Goal: Complete application form

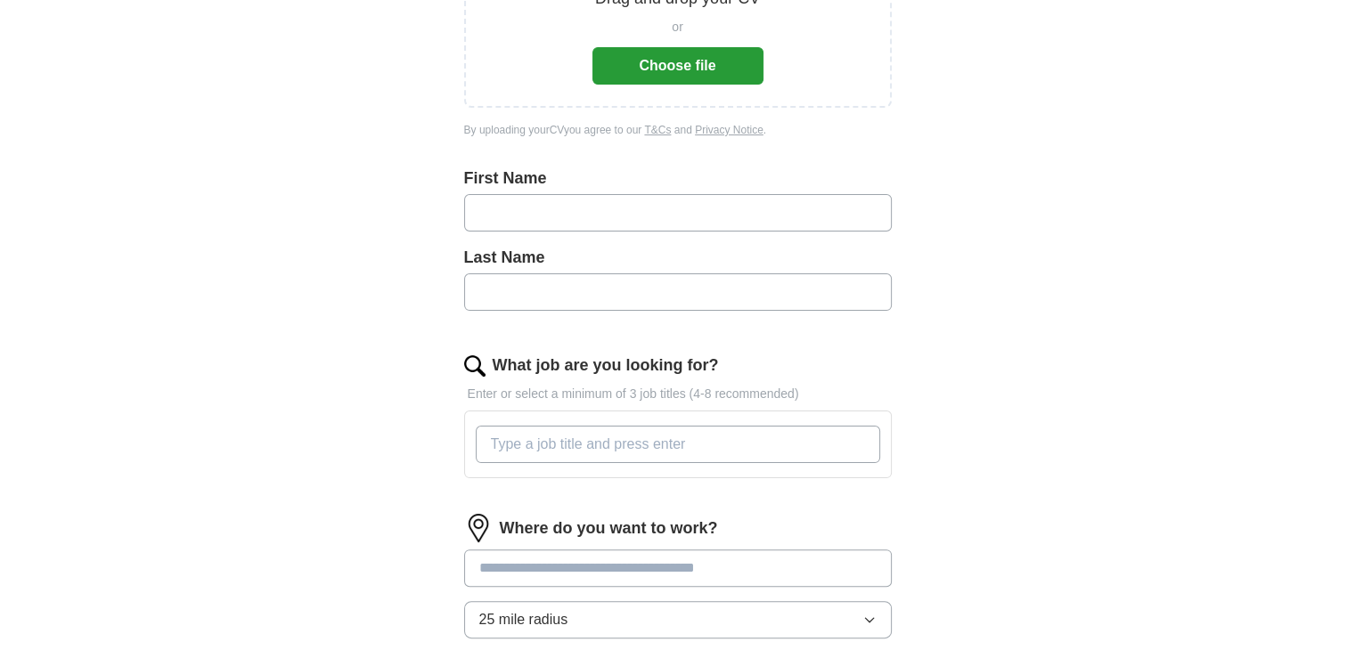
scroll to position [356, 0]
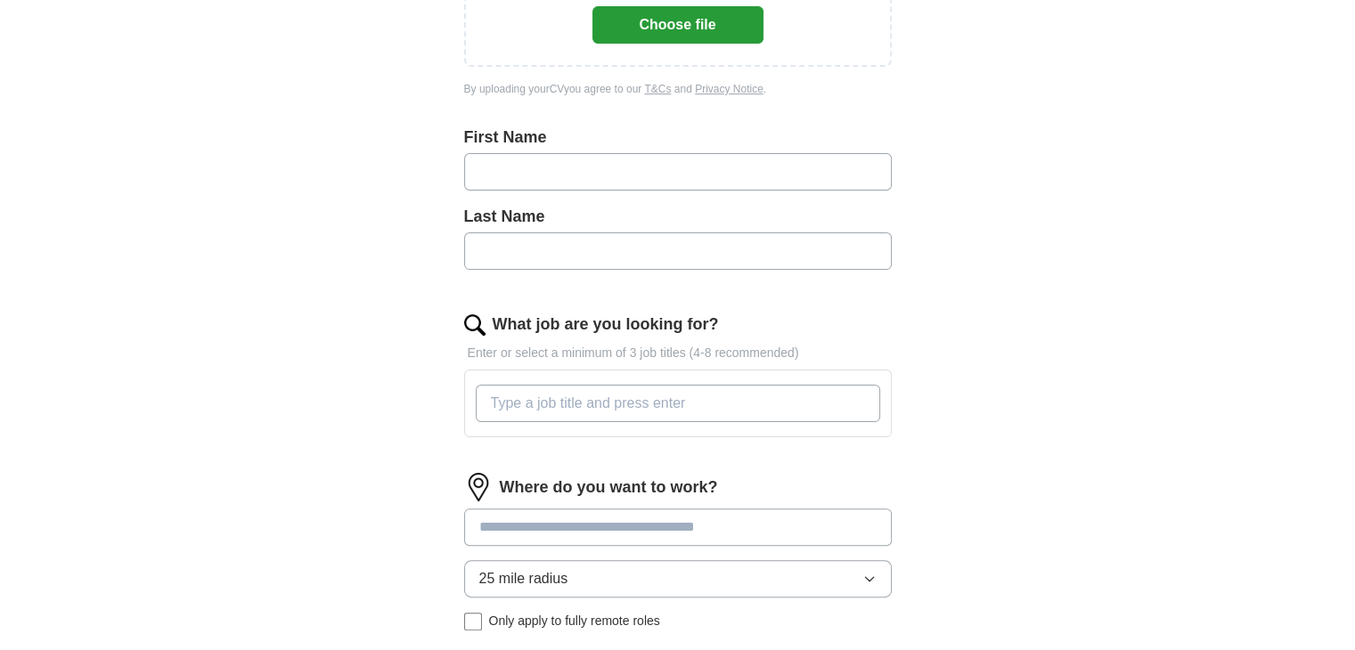
click at [548, 392] on input "What job are you looking for?" at bounding box center [678, 403] width 405 height 37
type input "cleaning"
click at [691, 524] on div "Where do you want to work? 25 mile radius Only apply to fully remote roles" at bounding box center [678, 559] width 428 height 172
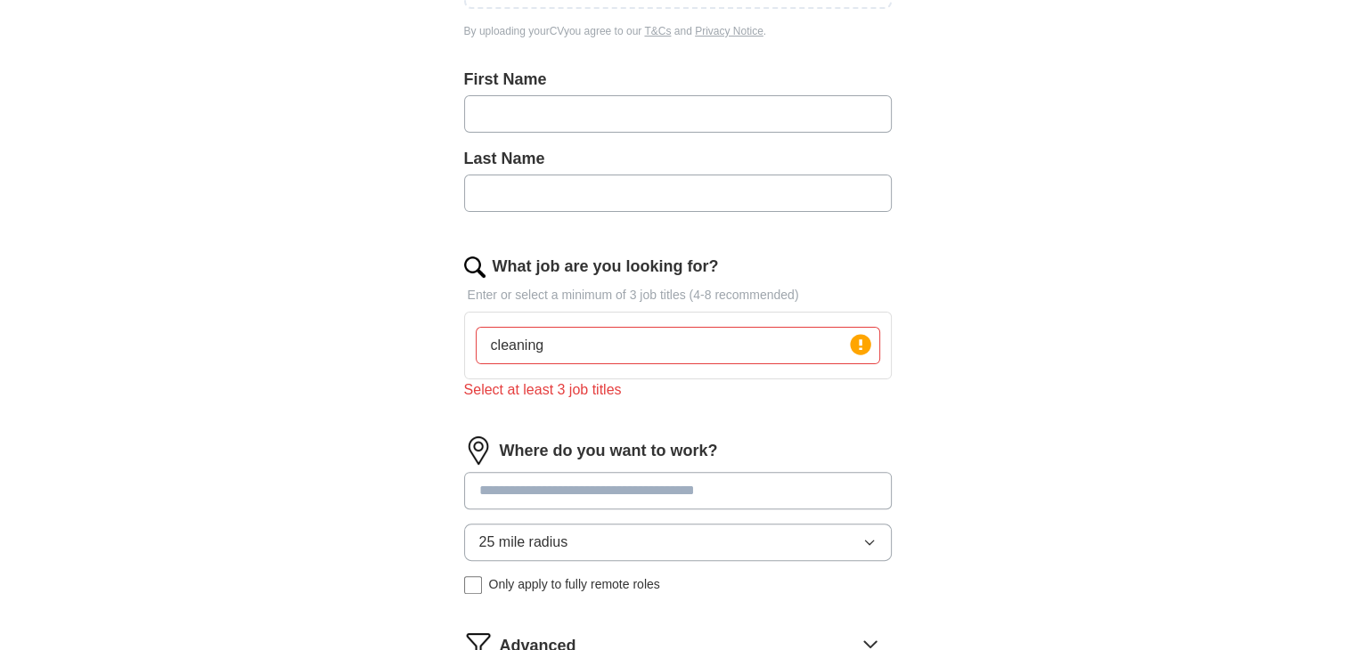
scroll to position [446, 0]
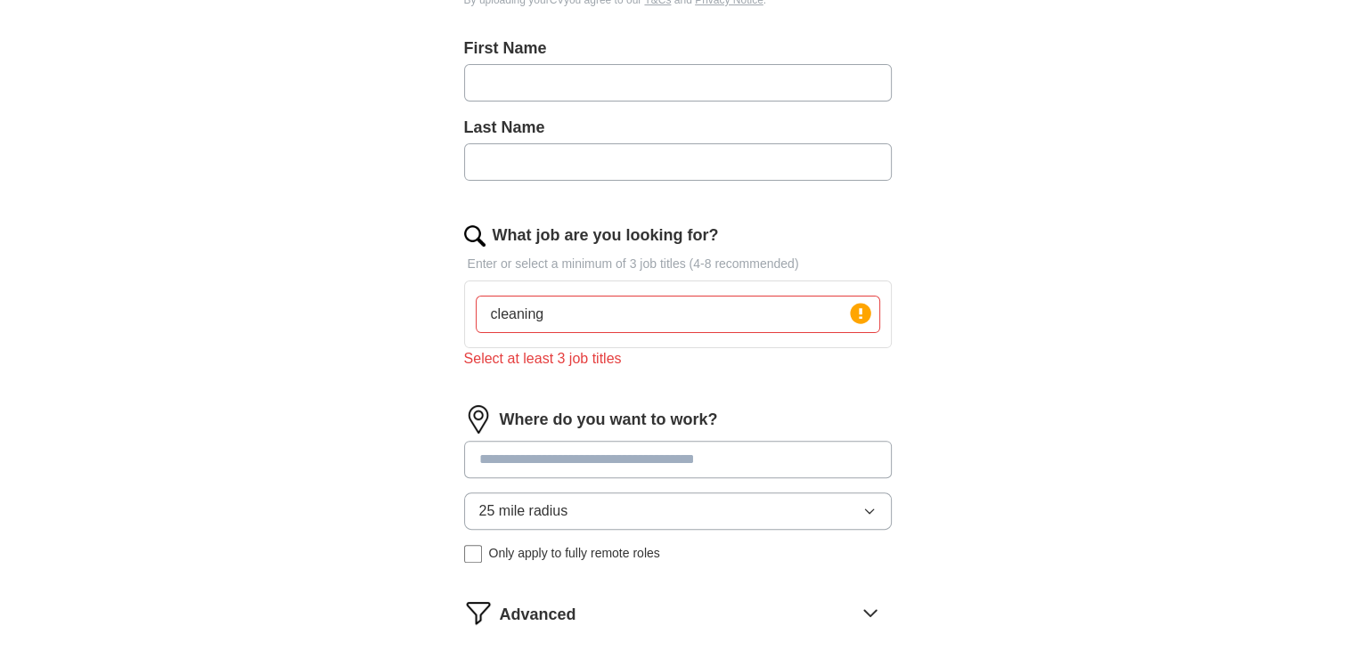
click at [567, 320] on input "cleaning" at bounding box center [678, 314] width 405 height 37
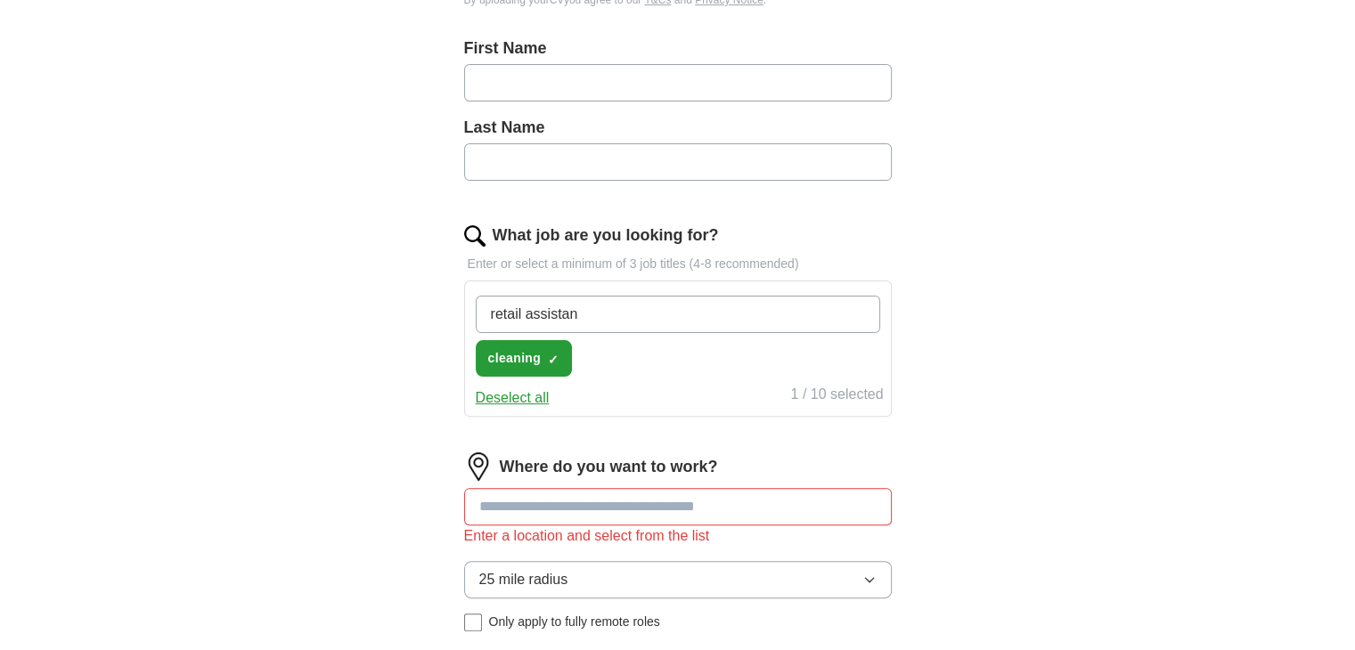
type input "retail assistant"
type input "warehouse operative"
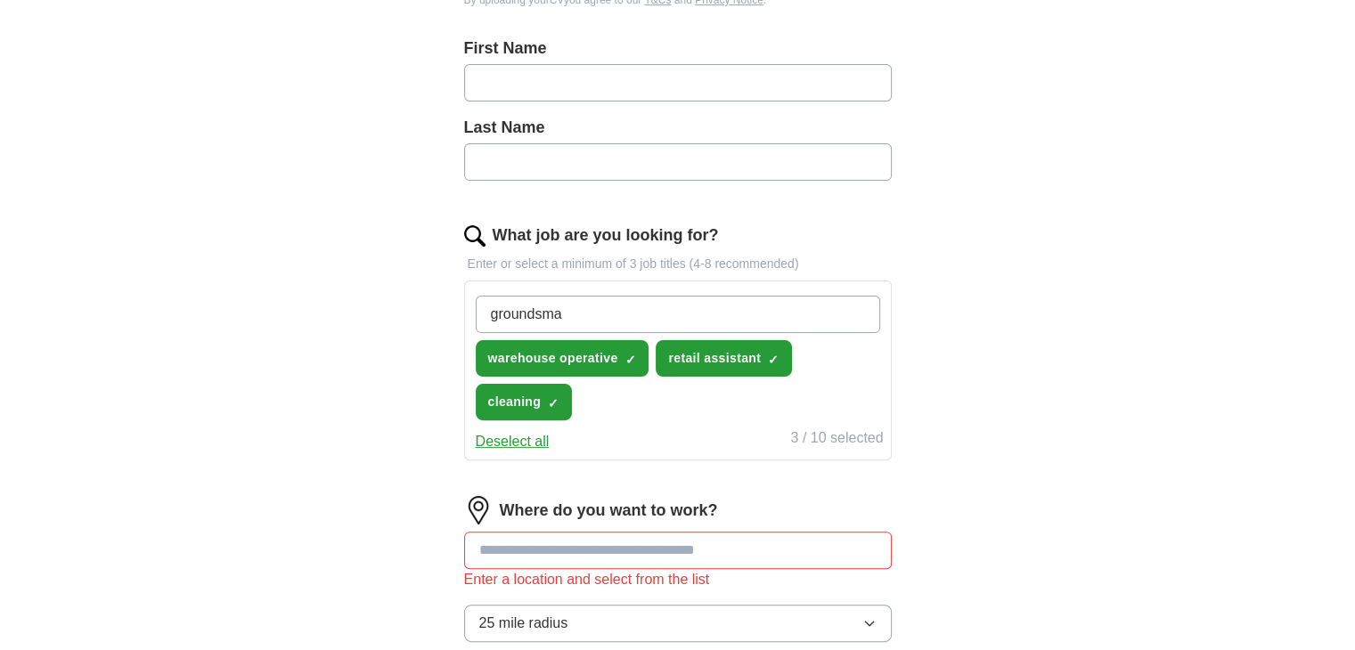
type input "groundsman"
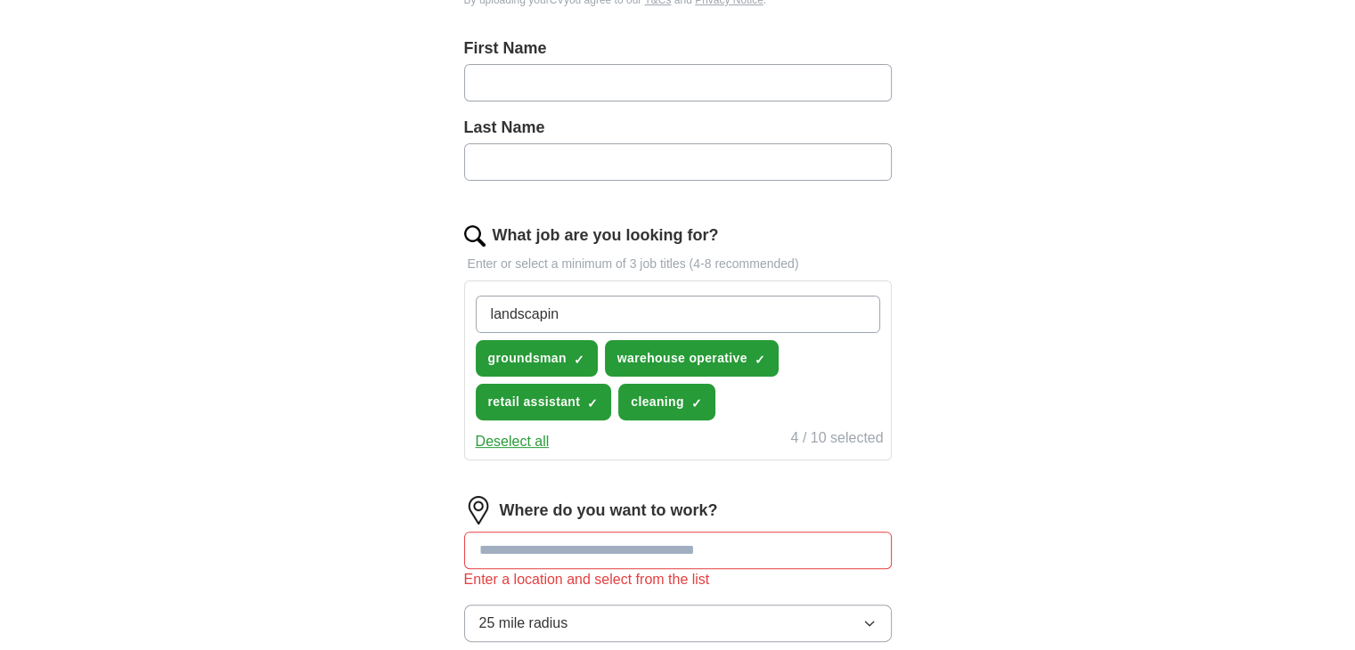
type input "landscaping"
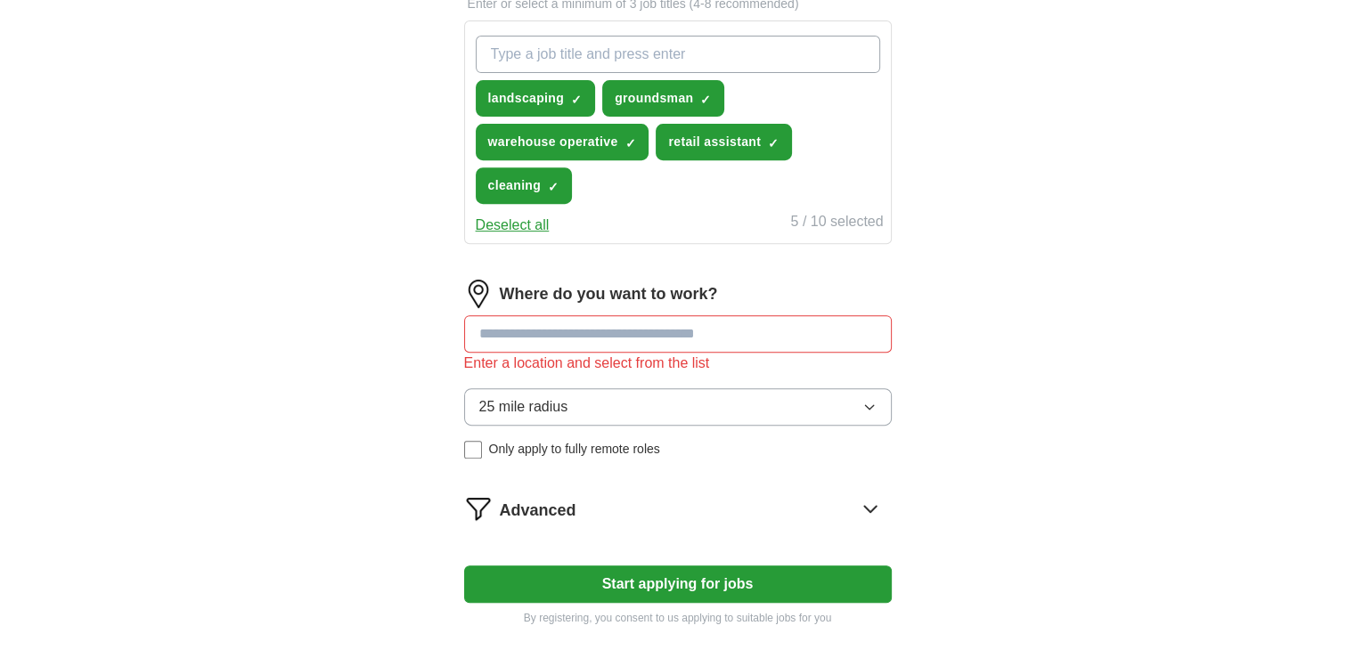
scroll to position [709, 0]
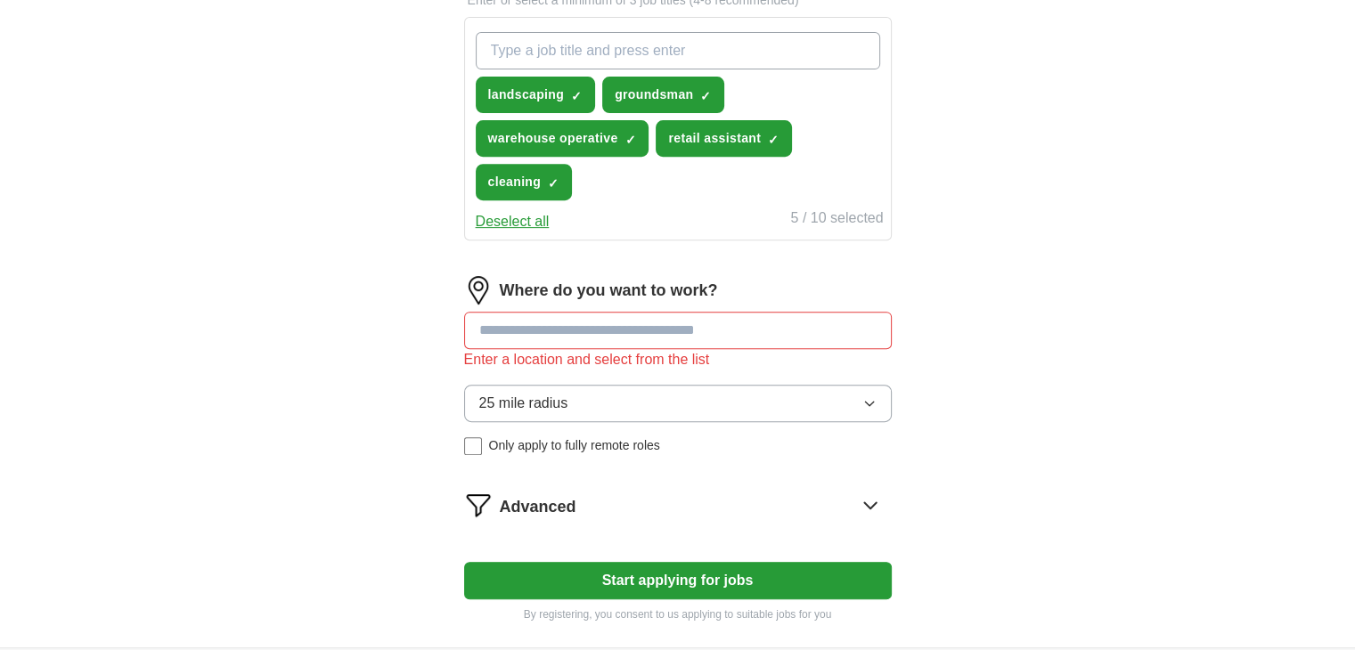
click at [617, 329] on input at bounding box center [678, 330] width 428 height 37
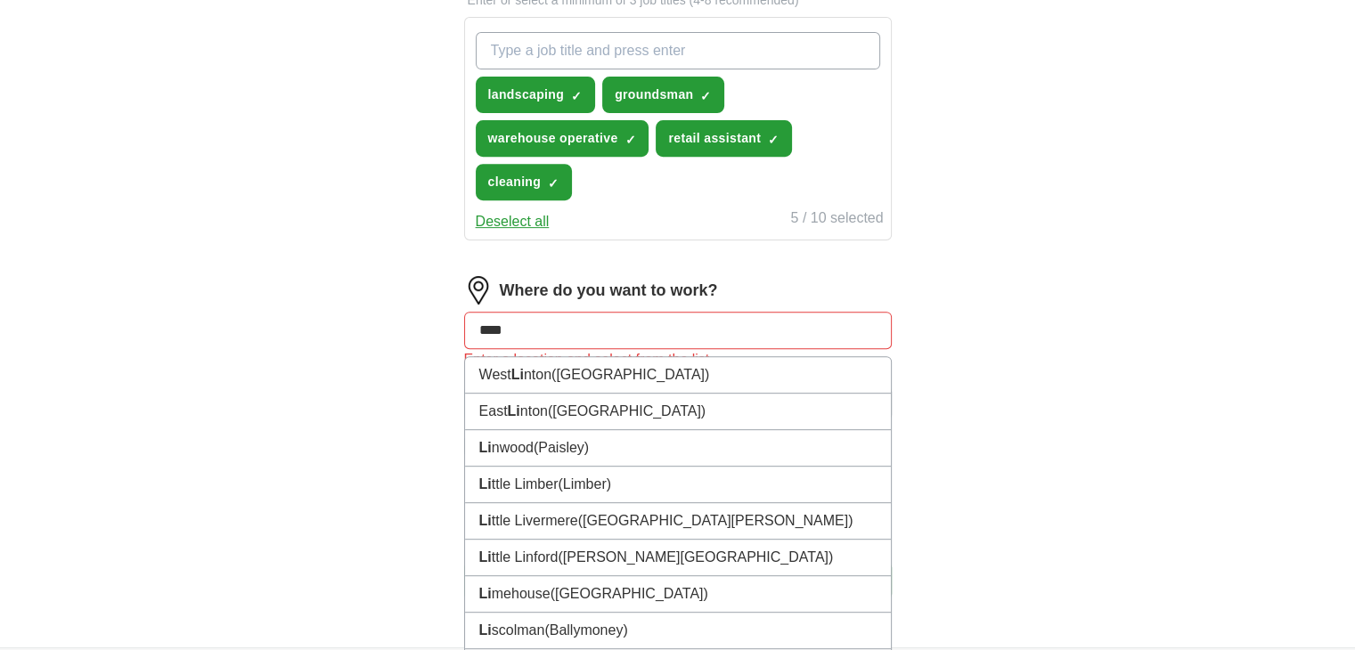
type input "*****"
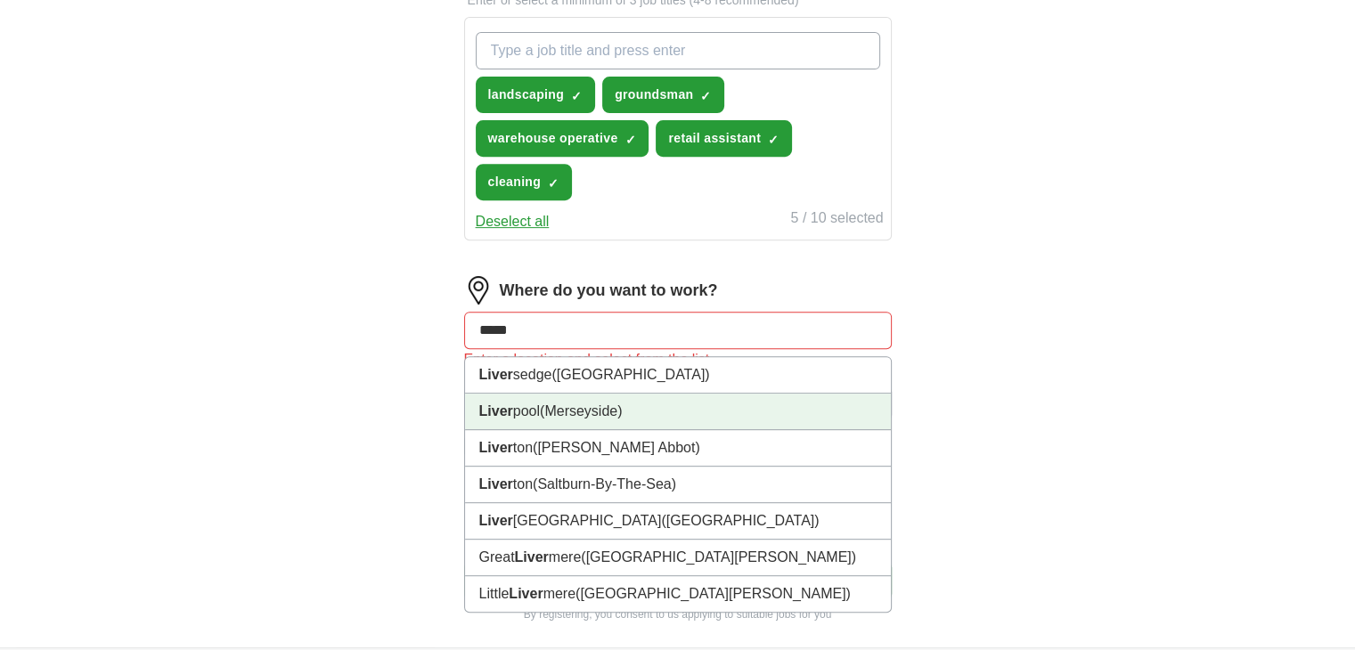
click at [591, 417] on li "Liver pool ([GEOGRAPHIC_DATA])" at bounding box center [678, 412] width 426 height 37
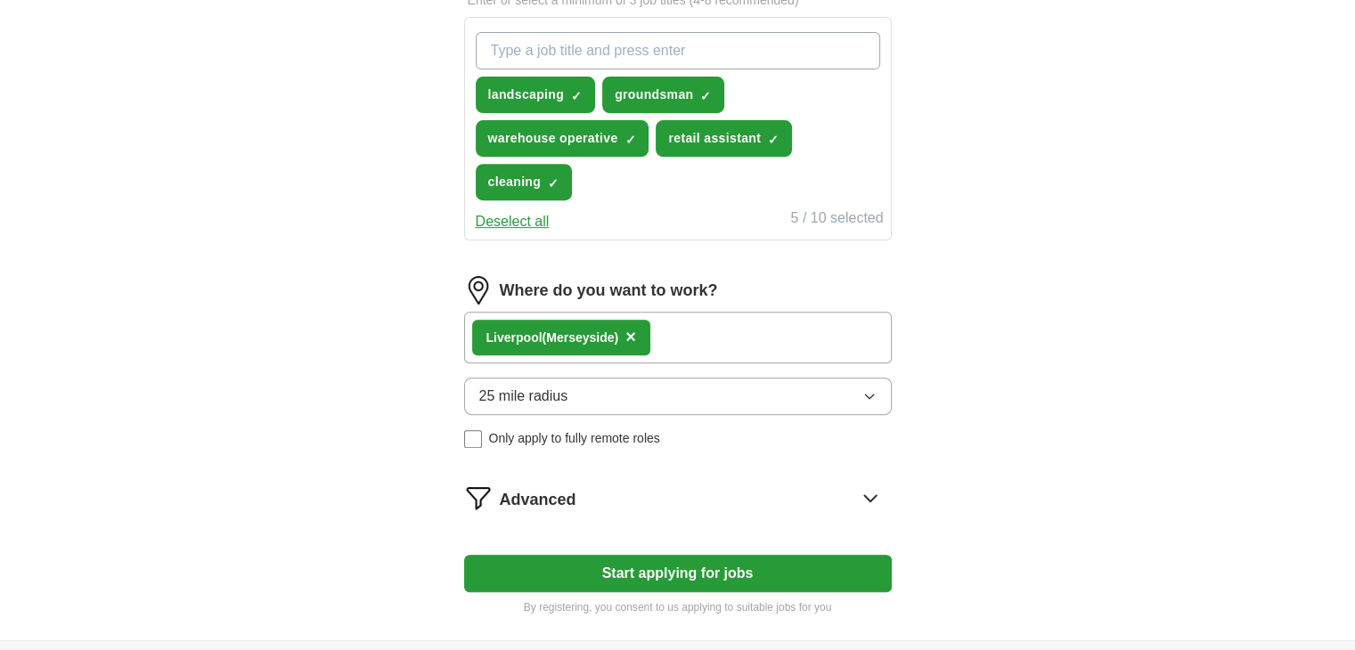
click at [694, 407] on button "25 mile radius" at bounding box center [678, 396] width 428 height 37
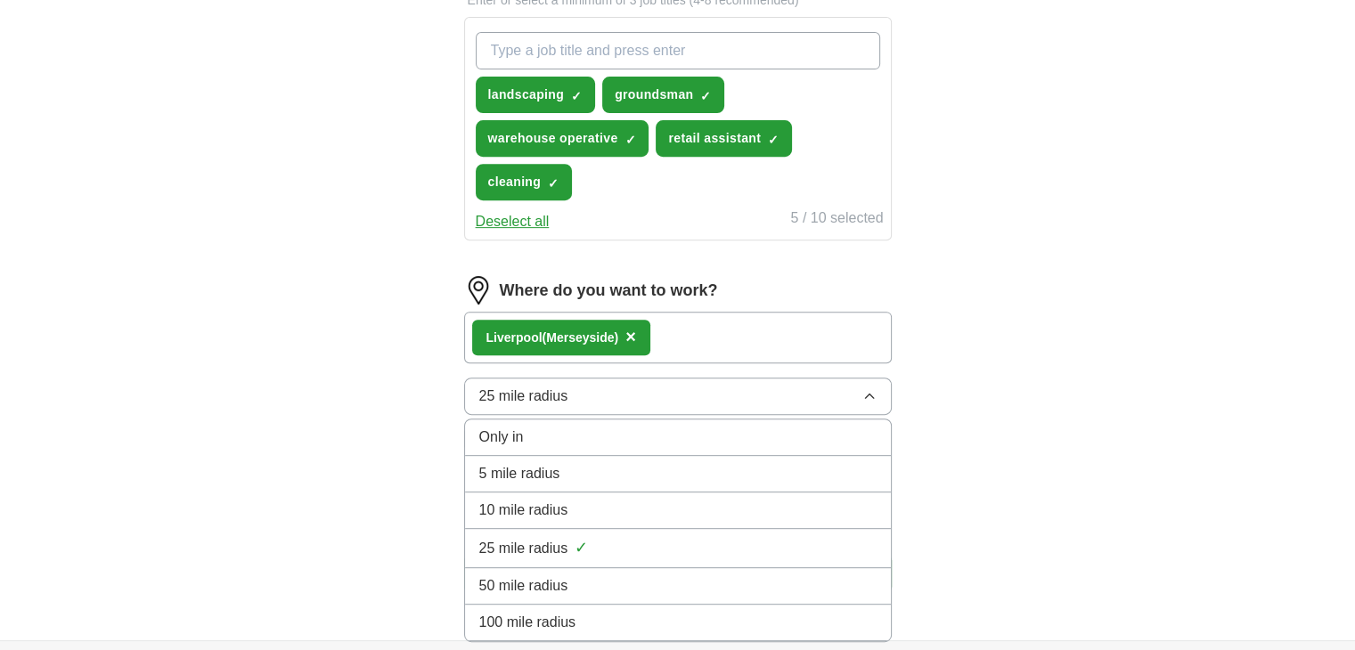
click at [575, 500] on div "10 mile radius" at bounding box center [677, 510] width 397 height 21
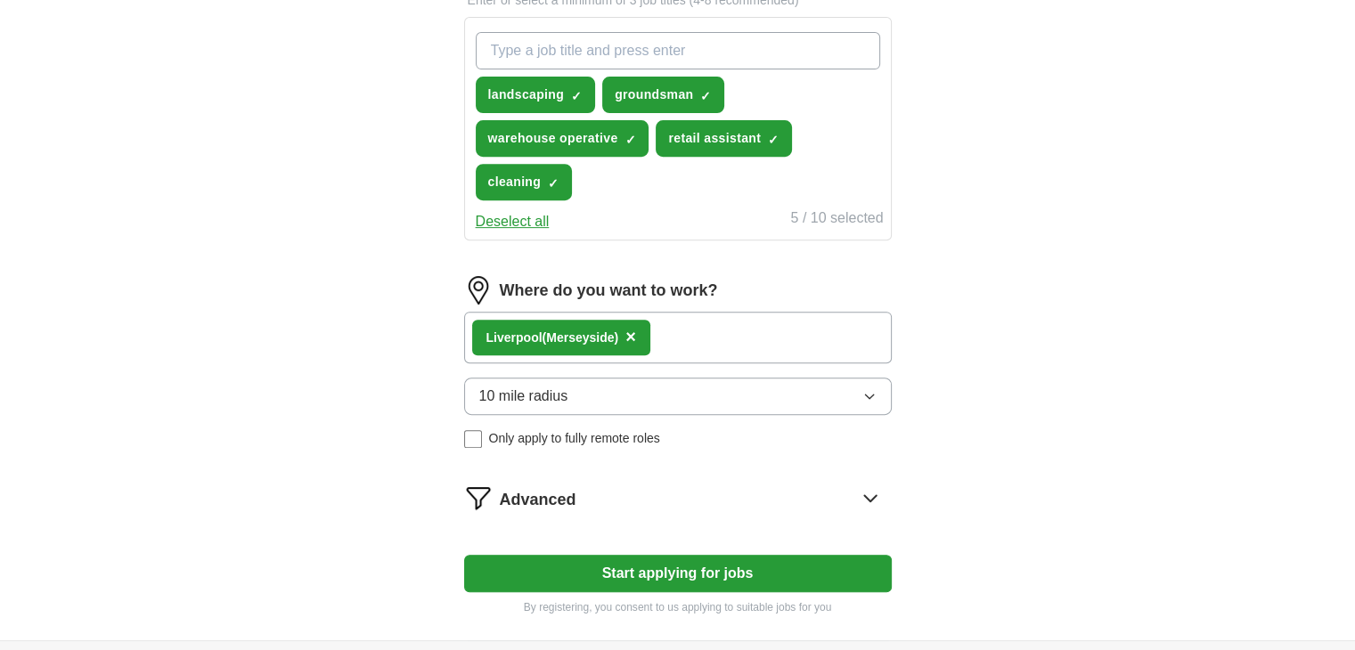
click at [704, 564] on button "Start applying for jobs" at bounding box center [678, 573] width 428 height 37
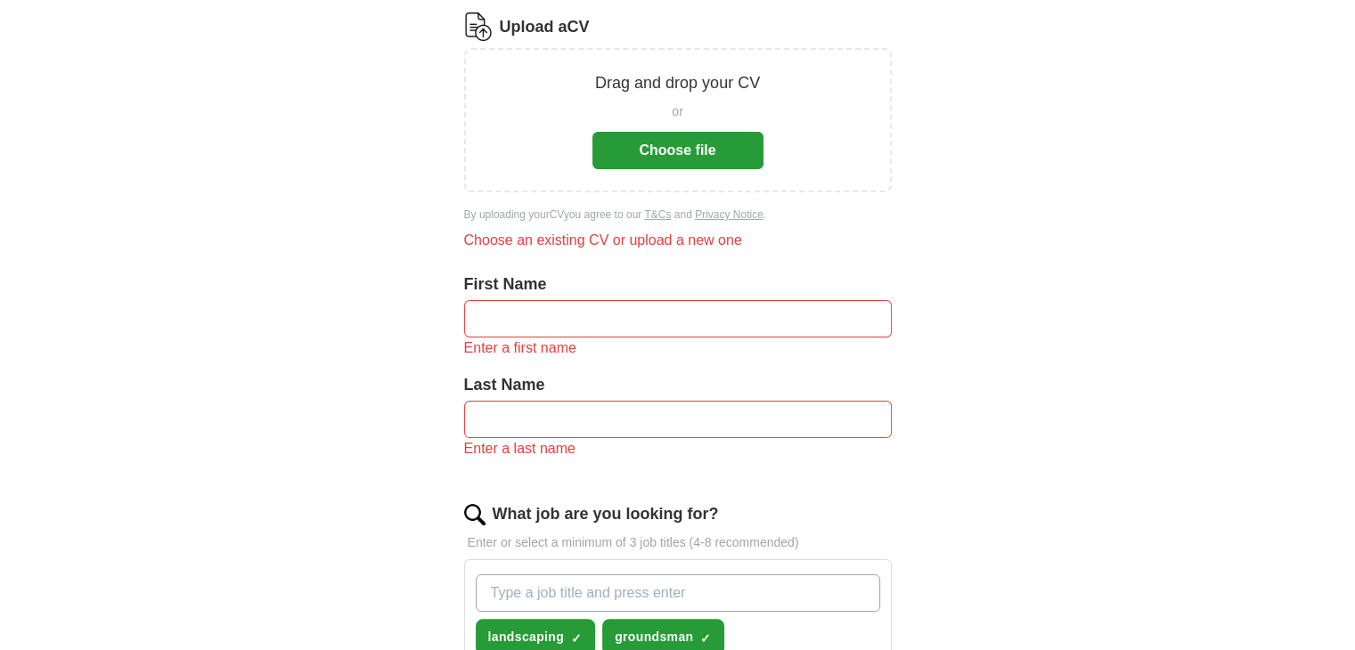
scroll to position [188, 0]
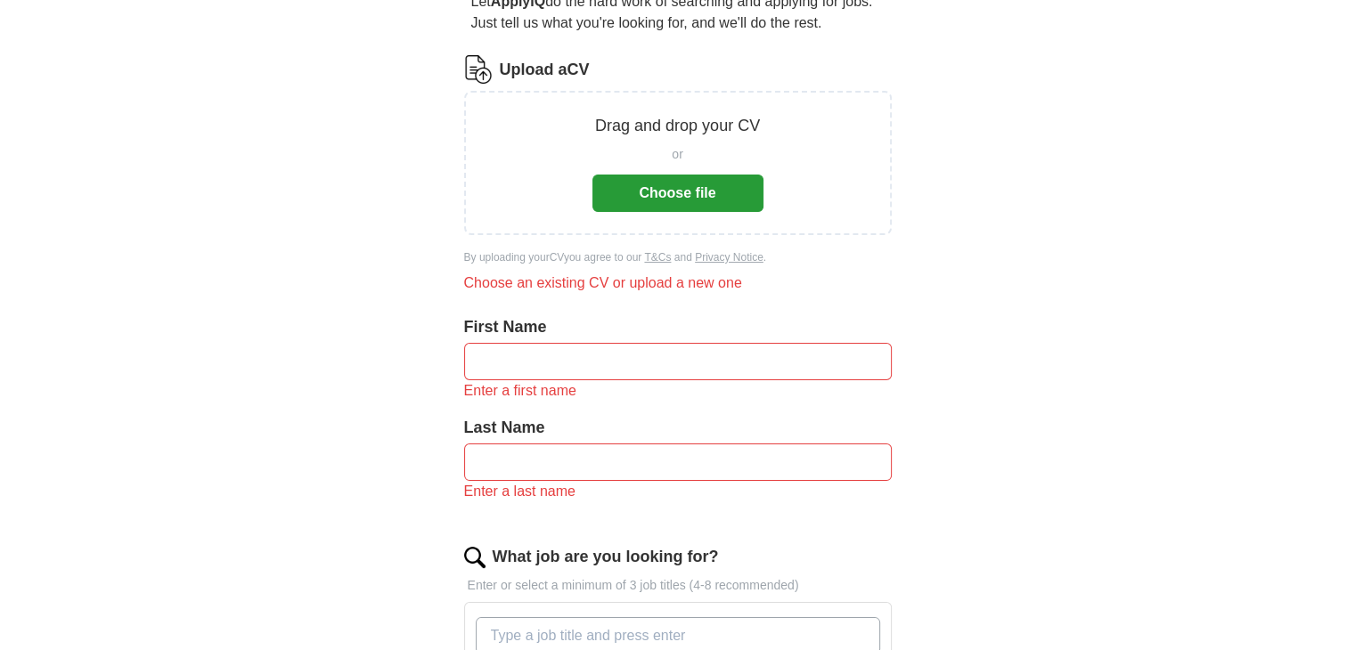
click at [693, 350] on input "text" at bounding box center [678, 361] width 428 height 37
click at [1067, 282] on div "ApplyIQ Let ApplyIQ do the hard work of searching and applying for jobs. Just t…" at bounding box center [678, 607] width 1141 height 1483
click at [643, 363] on input "text" at bounding box center [678, 361] width 428 height 37
type input "**********"
type input "******"
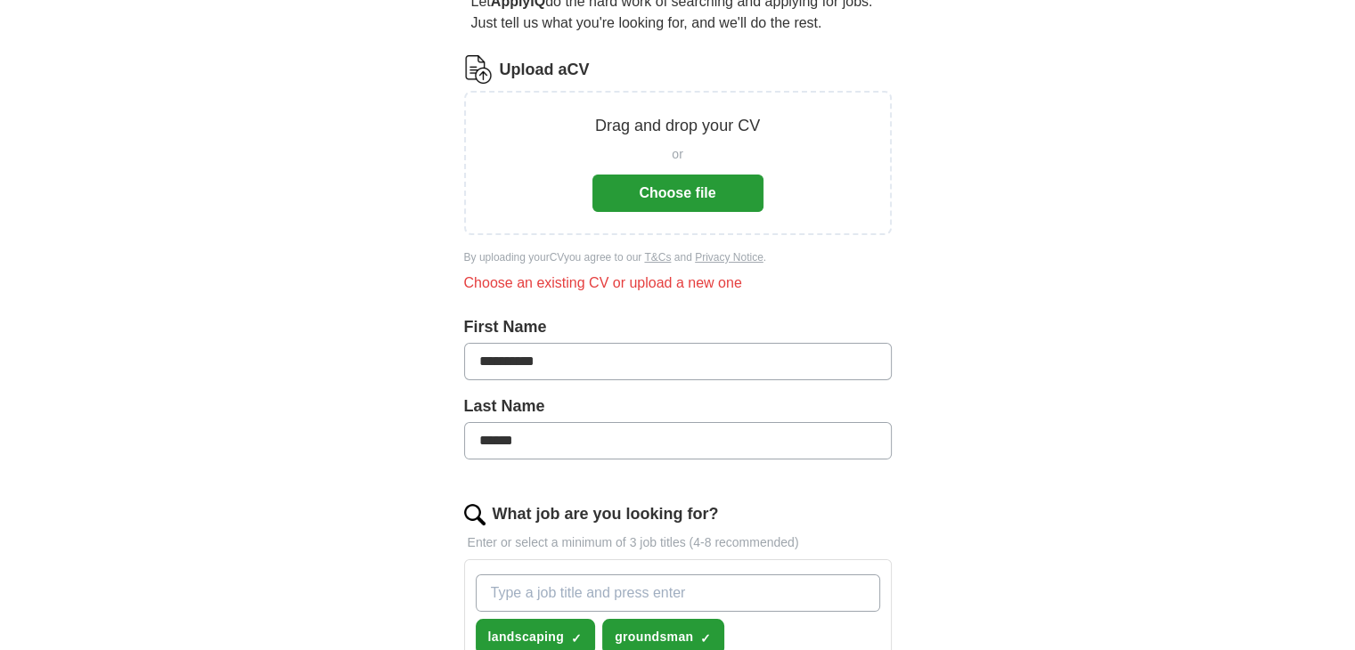
click at [701, 197] on button "Choose file" at bounding box center [678, 193] width 171 height 37
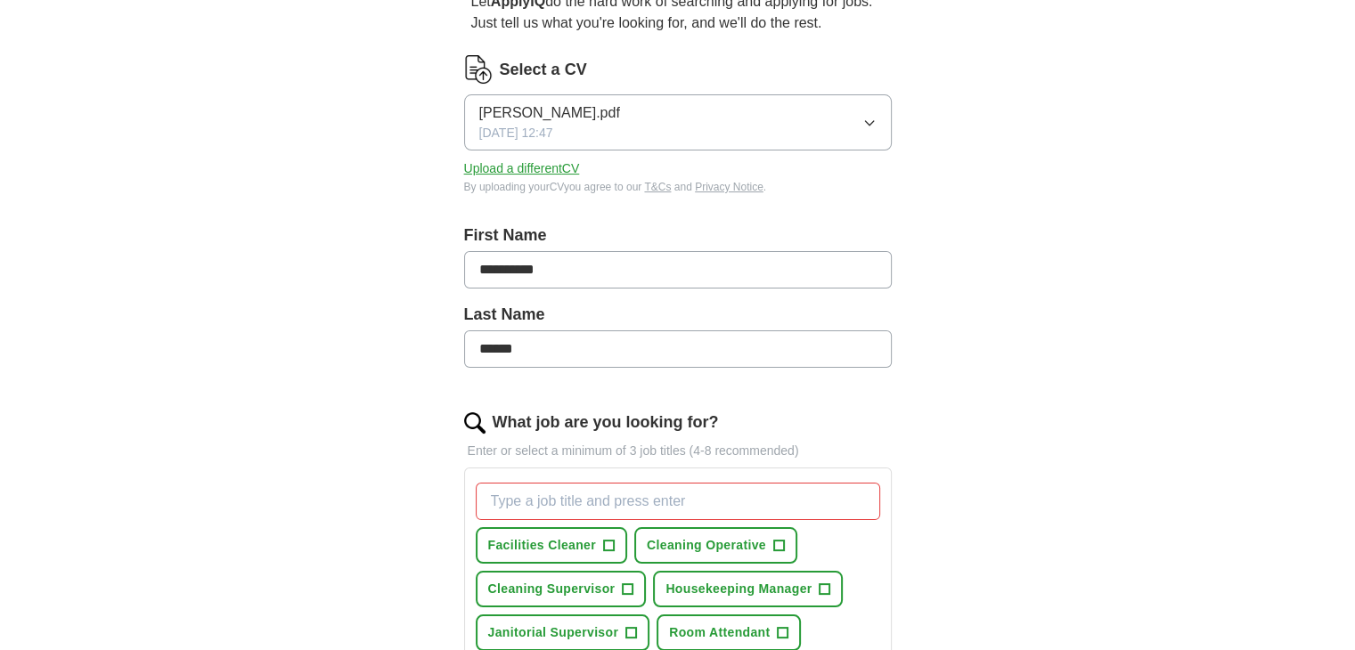
click at [545, 168] on button "Upload a different CV" at bounding box center [522, 169] width 116 height 19
click at [552, 160] on button "Upload a different CV" at bounding box center [522, 169] width 116 height 19
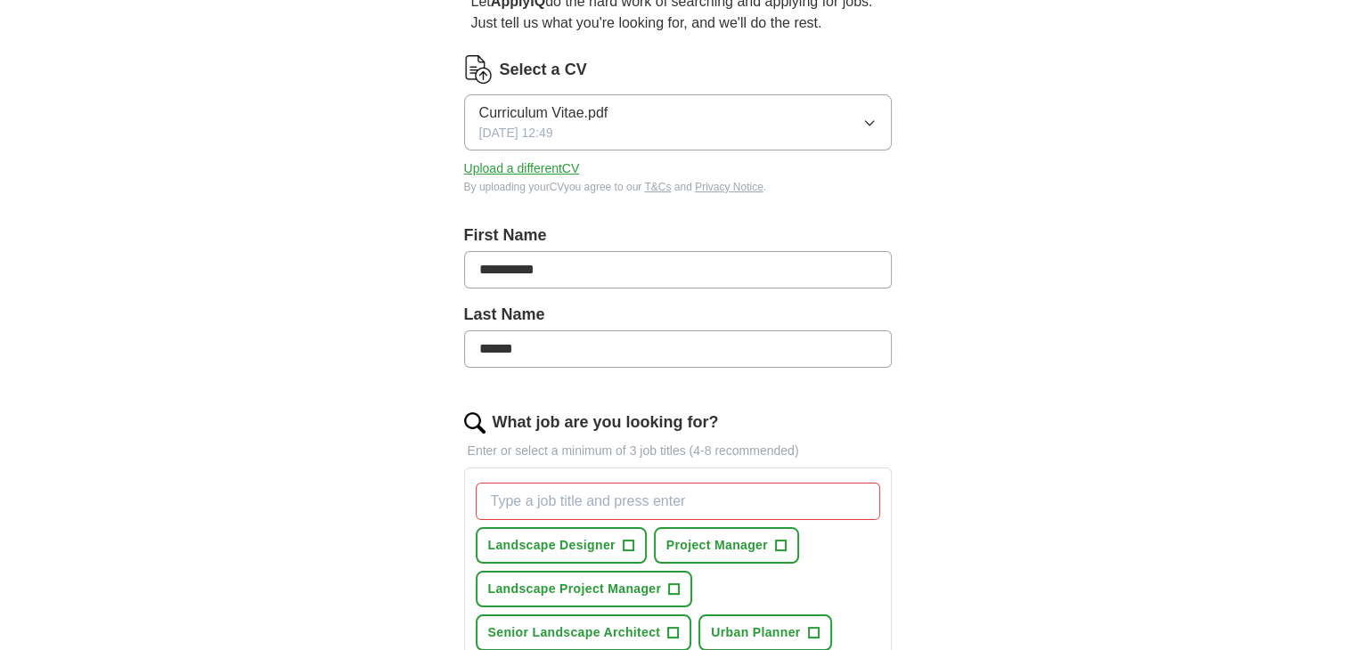
scroll to position [455, 0]
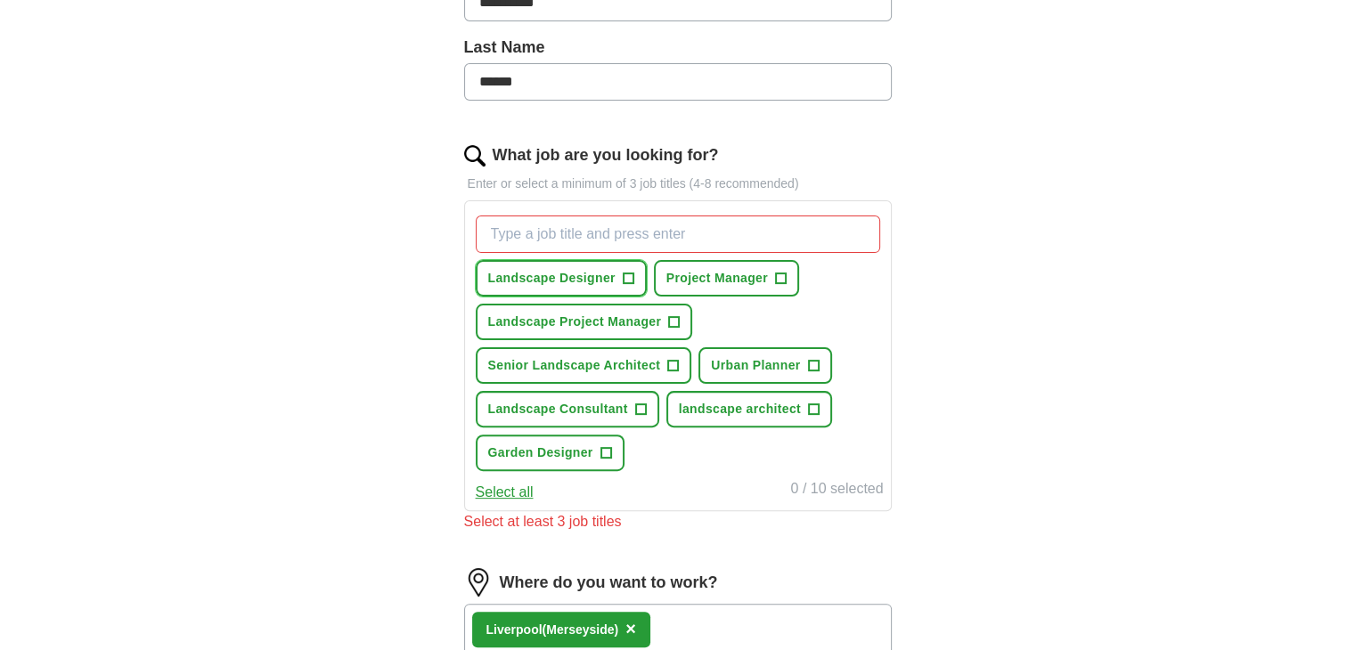
click at [627, 277] on span "+" at bounding box center [628, 279] width 11 height 14
click at [775, 273] on span "+" at bounding box center [780, 279] width 11 height 14
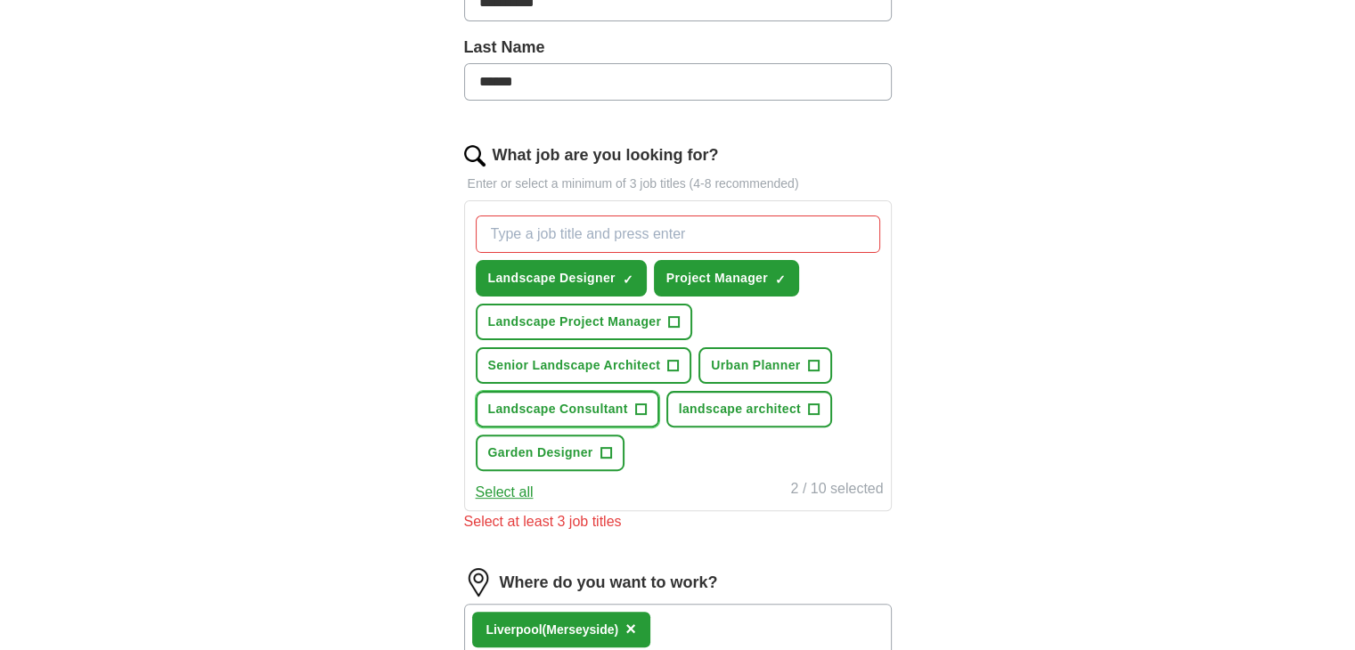
click at [638, 411] on span "+" at bounding box center [640, 410] width 11 height 14
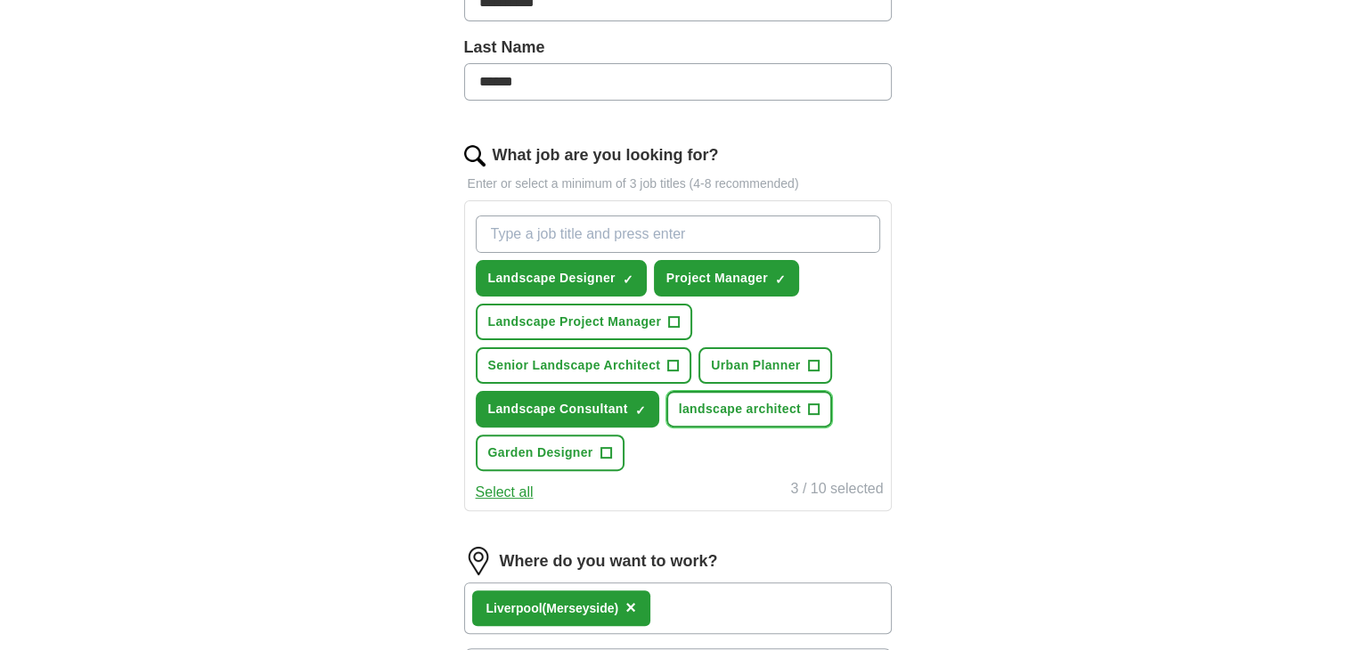
click at [811, 403] on span "+" at bounding box center [814, 410] width 11 height 14
click at [605, 446] on span "+" at bounding box center [606, 453] width 11 height 14
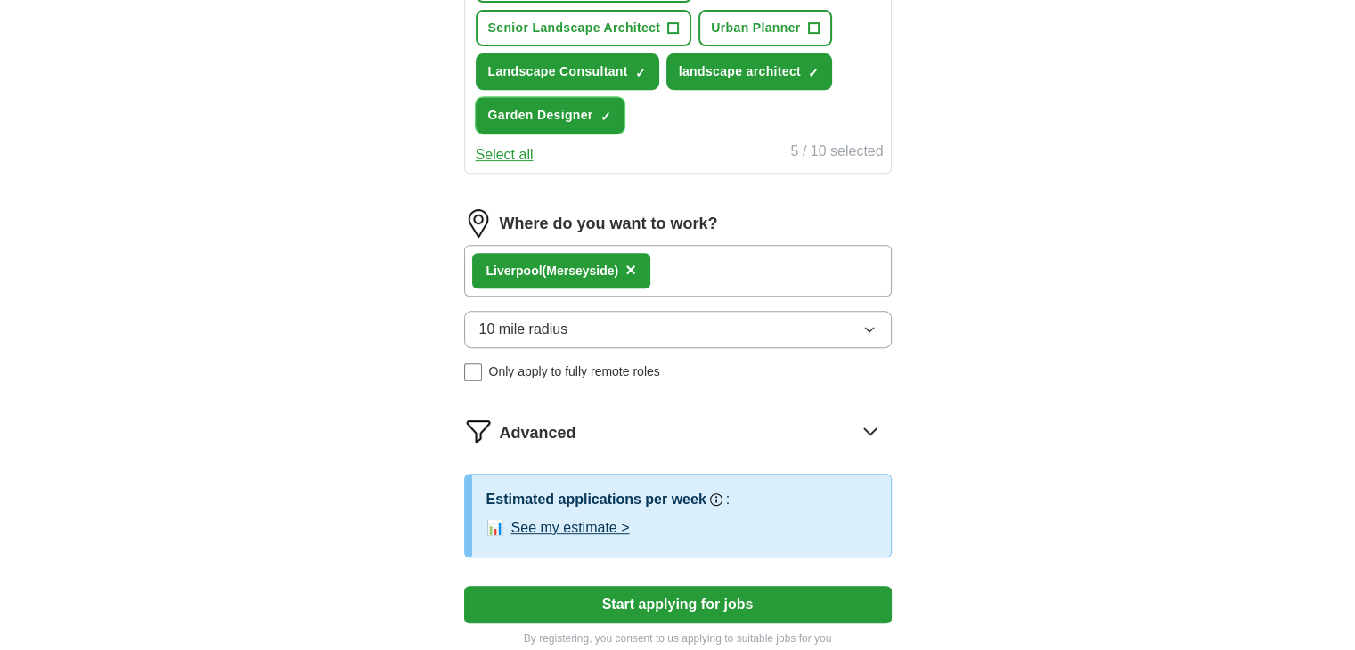
scroll to position [990, 0]
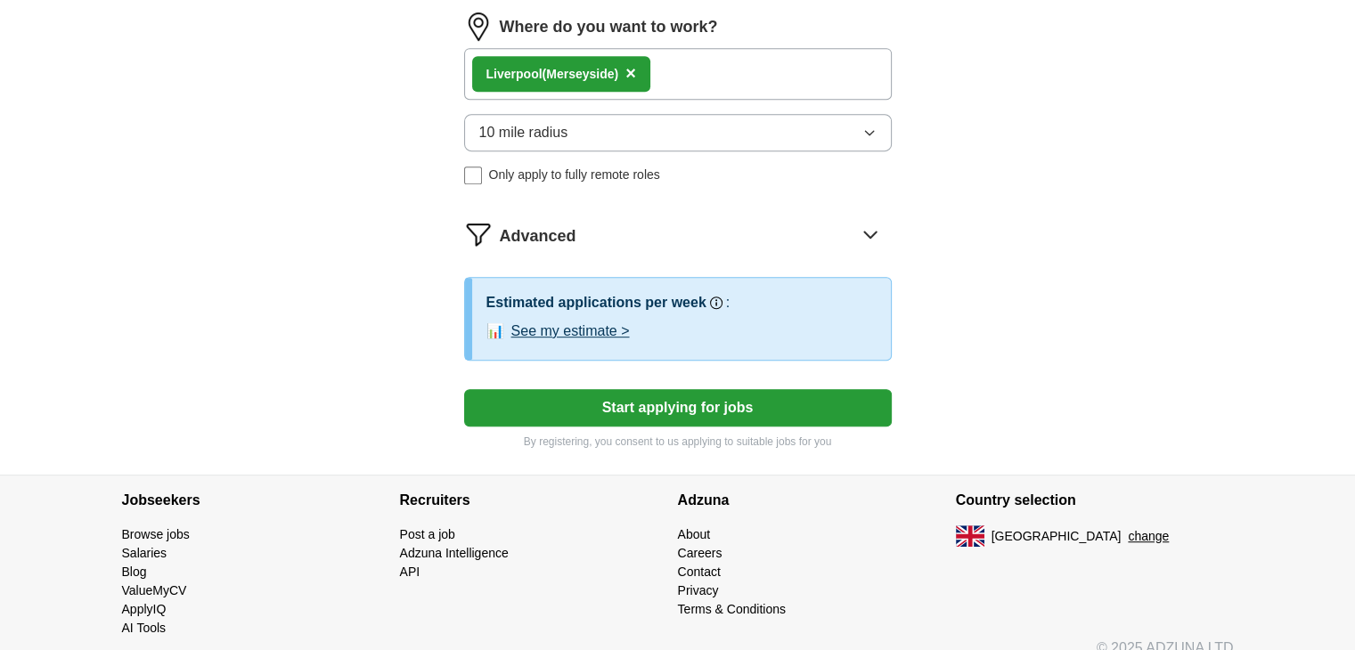
click at [713, 404] on button "Start applying for jobs" at bounding box center [678, 407] width 428 height 37
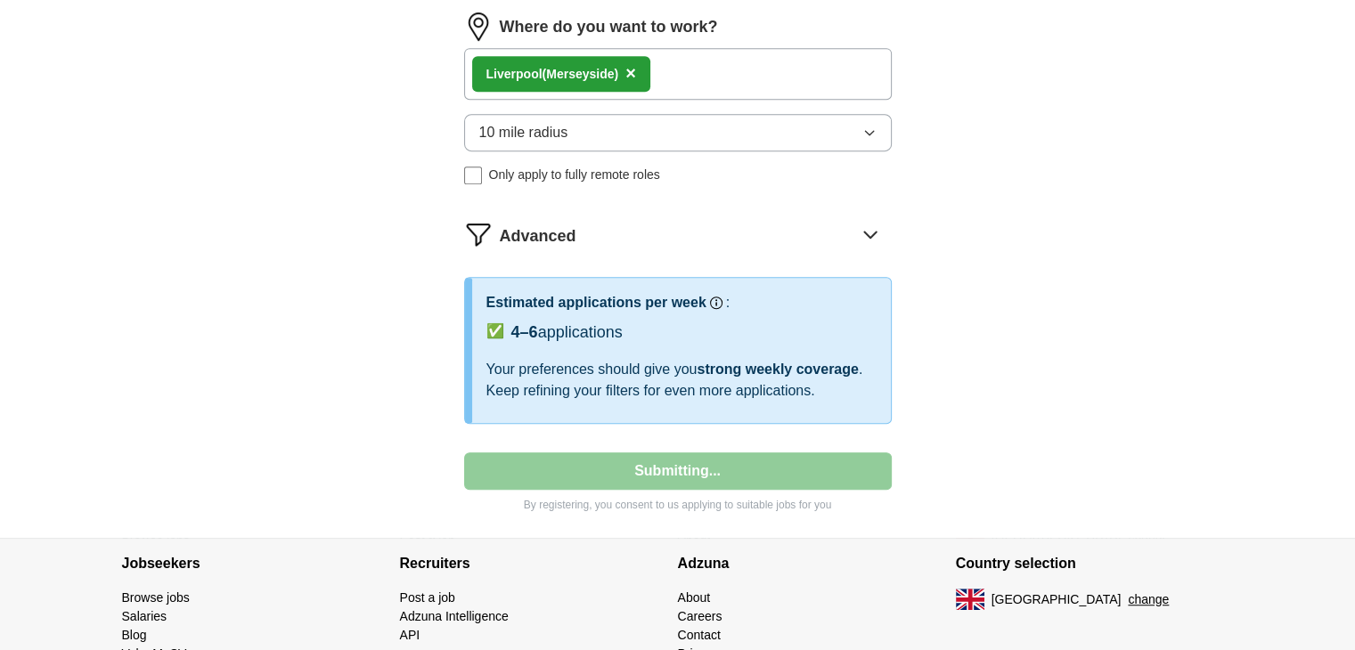
select select "**"
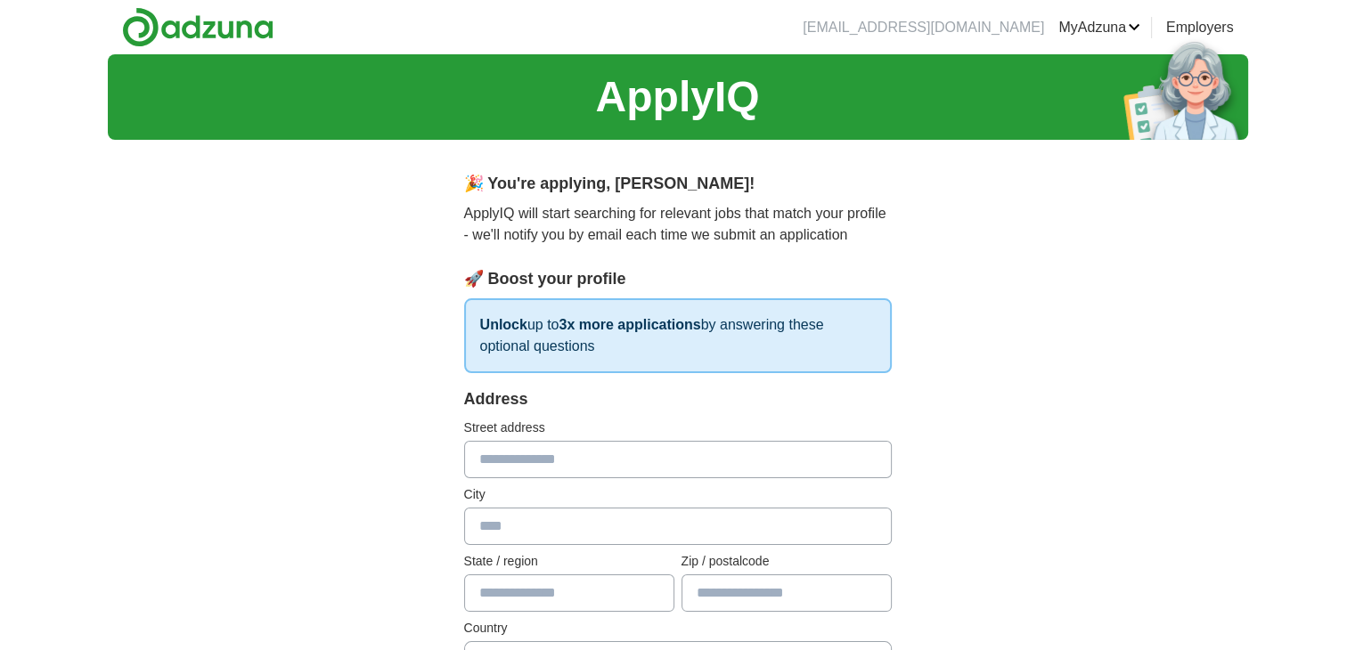
scroll to position [446, 0]
